Goal: Navigation & Orientation: Go to known website

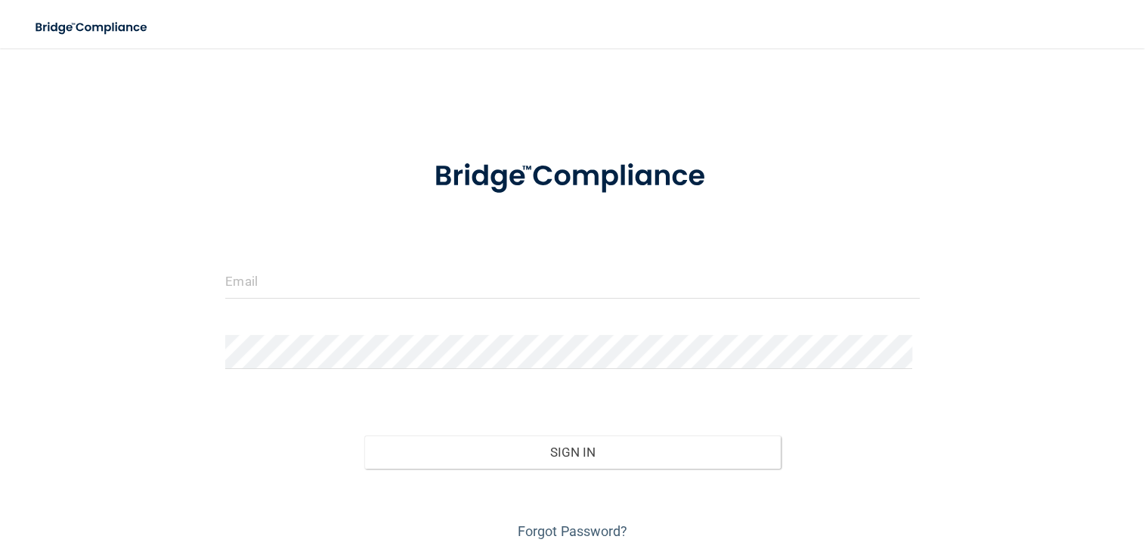
scroll to position [45, 0]
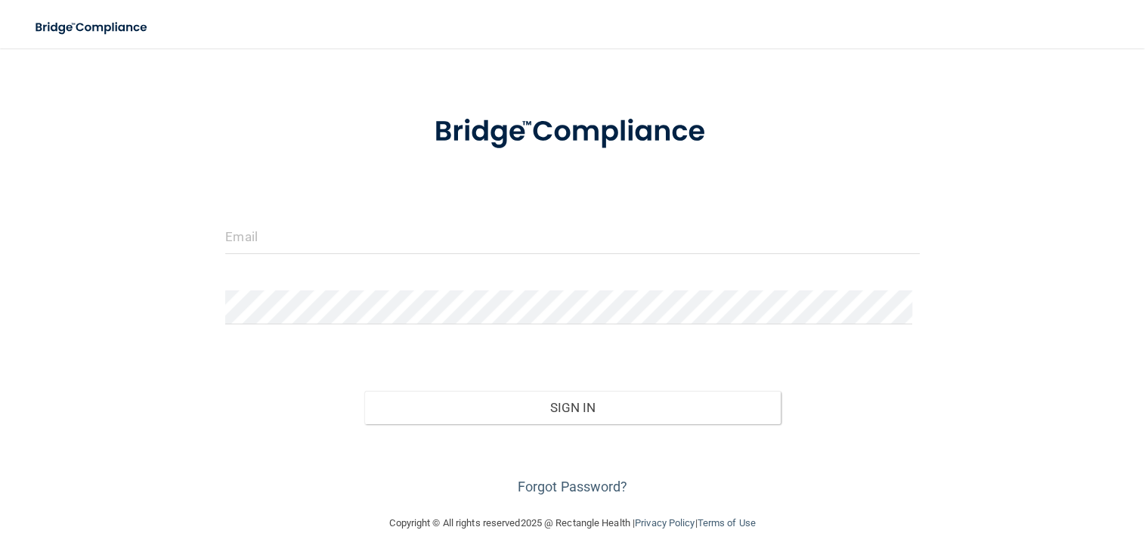
click at [476, 469] on div "Forgot Password?" at bounding box center [572, 462] width 717 height 76
click at [736, 90] on div "Invalid email/password. You don't have permission to access that page. Sign In …" at bounding box center [572, 259] width 1085 height 480
